Goal: Transaction & Acquisition: Purchase product/service

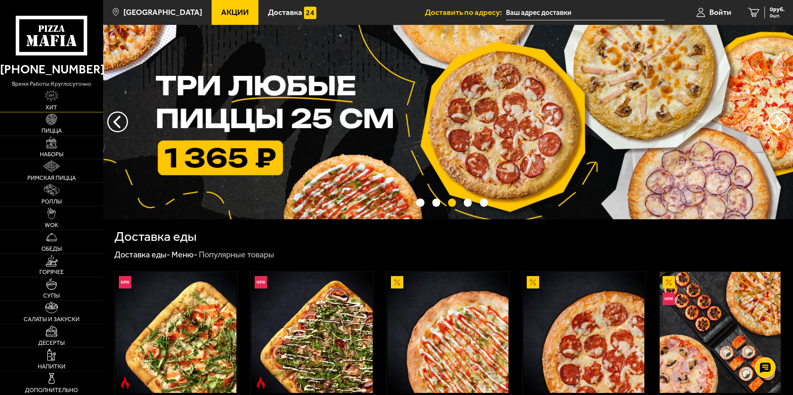
click at [51, 105] on span "Хит" at bounding box center [52, 108] width 12 height 6
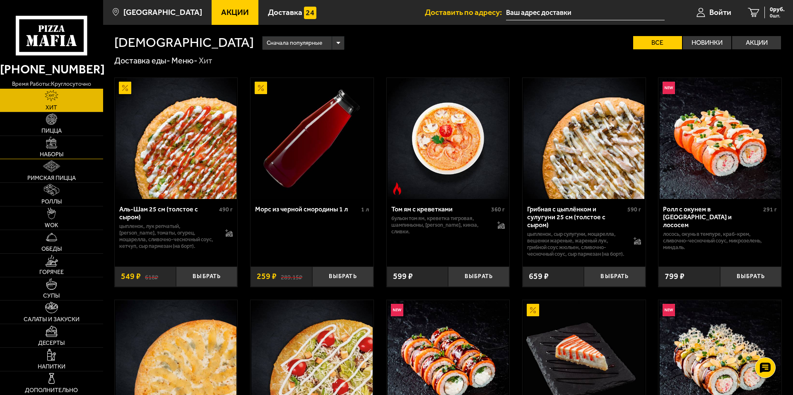
click at [59, 155] on span "Наборы" at bounding box center [52, 155] width 24 height 6
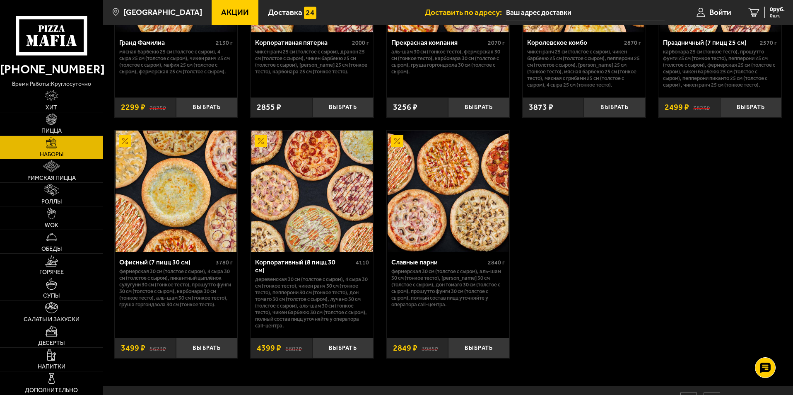
scroll to position [1264, 0]
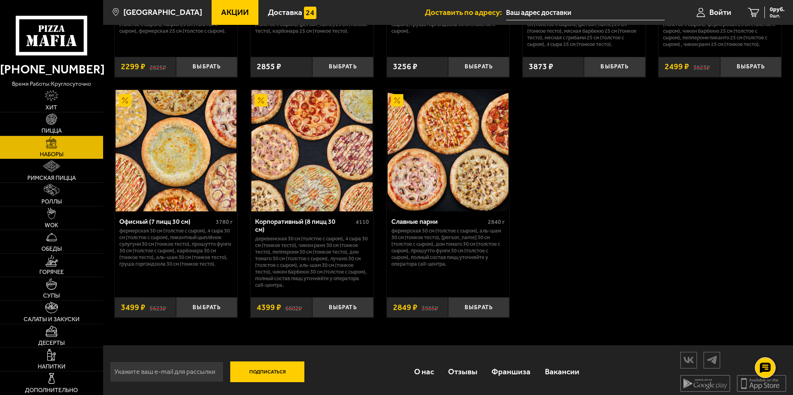
click at [284, 175] on img at bounding box center [311, 150] width 121 height 121
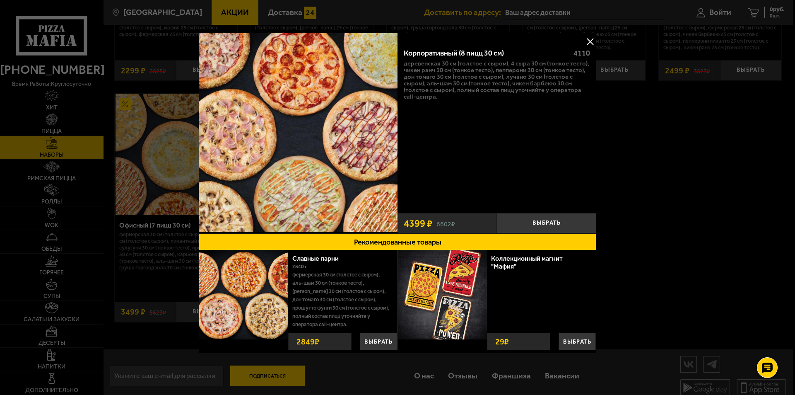
click at [588, 41] on button at bounding box center [590, 41] width 12 height 12
